Goal: Navigation & Orientation: Find specific page/section

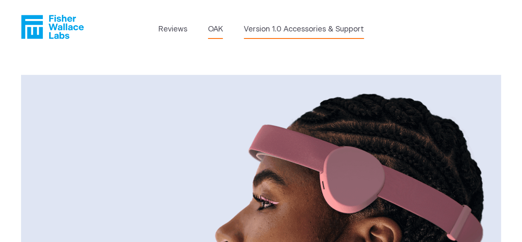
click at [276, 27] on link "Version 1.0 Accessories & Support" at bounding box center [304, 29] width 120 height 11
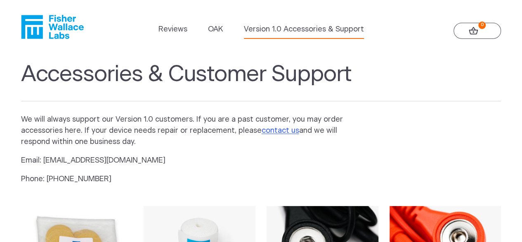
click at [53, 22] on icon "Fisher Wallace" at bounding box center [52, 27] width 63 height 24
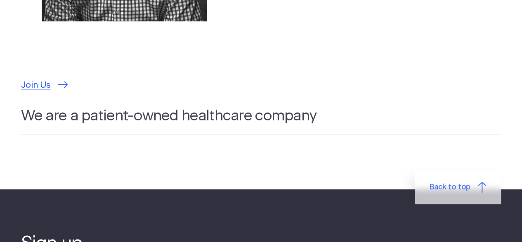
scroll to position [2367, 0]
